Goal: Check status

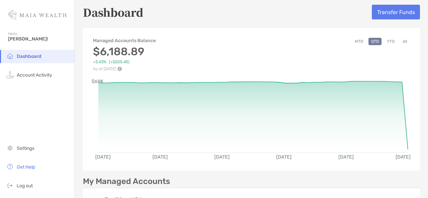
scroll to position [2, 0]
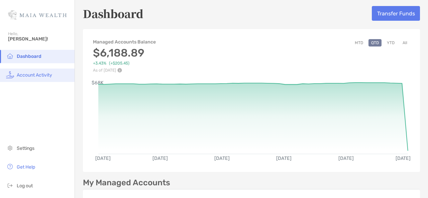
click at [64, 73] on li "Account Activity" at bounding box center [37, 74] width 74 height 13
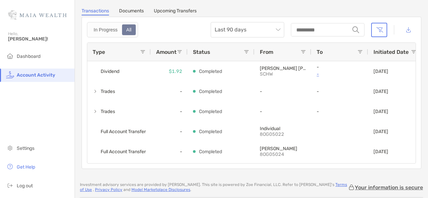
scroll to position [23, 0]
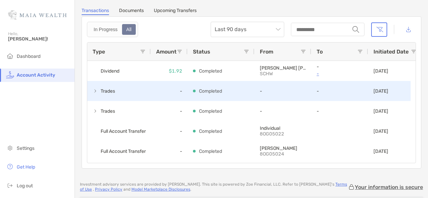
click at [95, 91] on span at bounding box center [95, 90] width 5 height 5
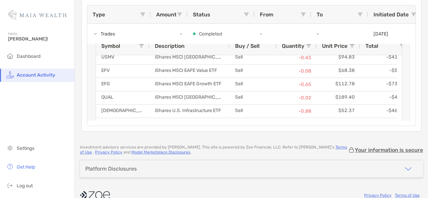
scroll to position [37, 0]
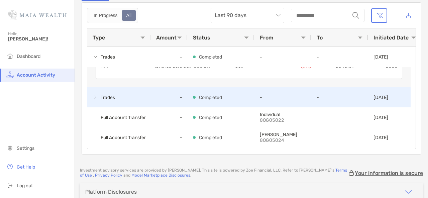
click at [95, 95] on span at bounding box center [95, 97] width 5 height 5
